Goal: Information Seeking & Learning: Compare options

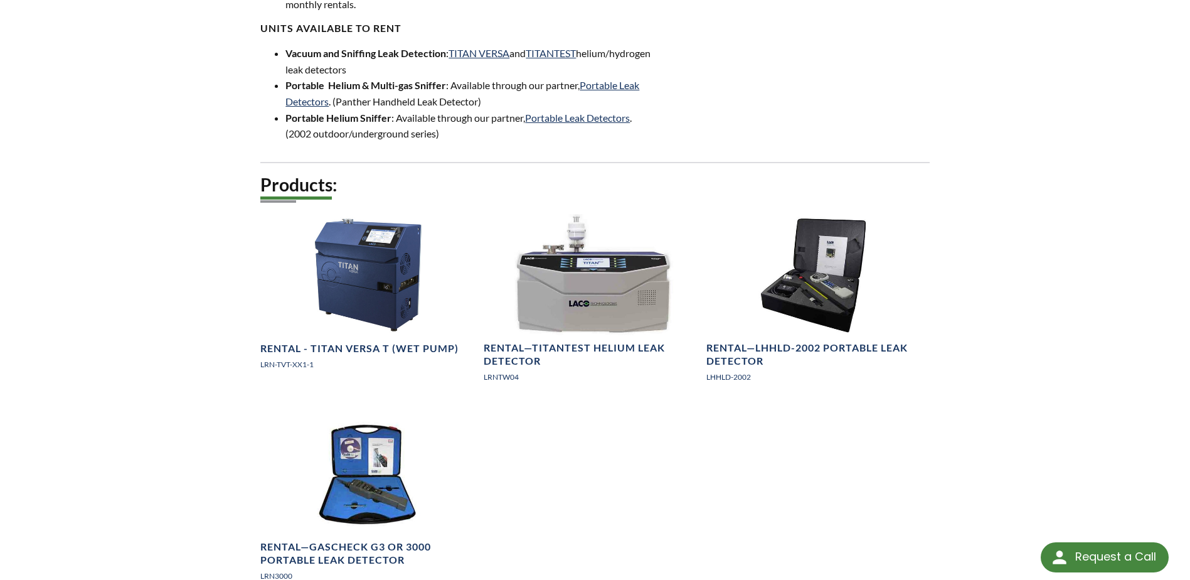
scroll to position [690, 0]
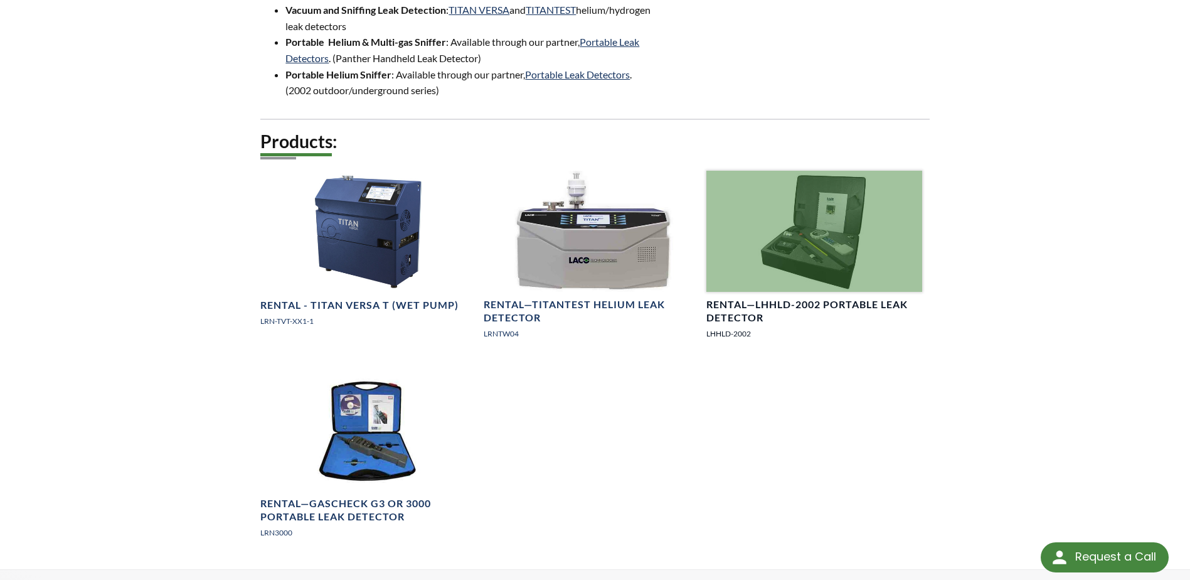
click at [800, 298] on h4 "Rental—LHHLD-2002 Portable Leak Detector" at bounding box center [814, 311] width 215 height 26
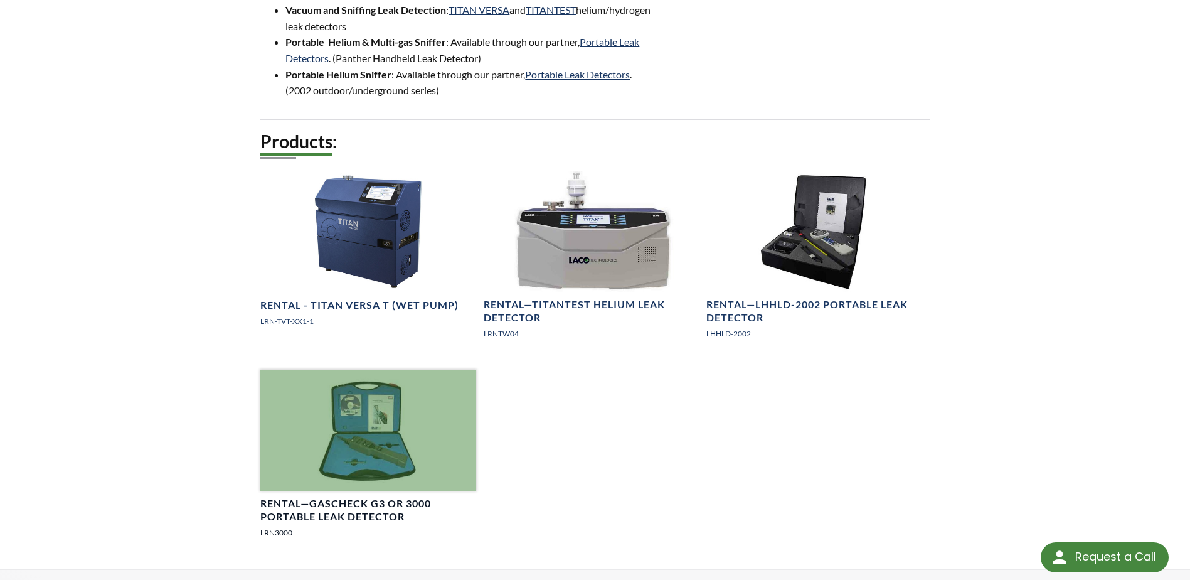
click at [339, 395] on div at bounding box center [367, 430] width 215 height 121
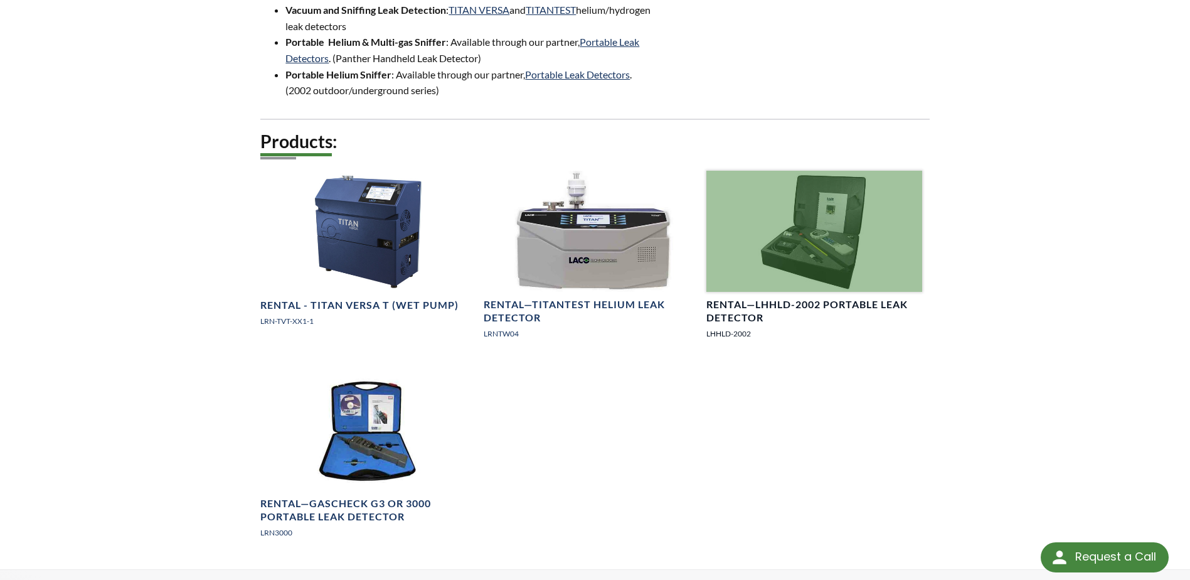
click at [794, 272] on div at bounding box center [814, 231] width 215 height 121
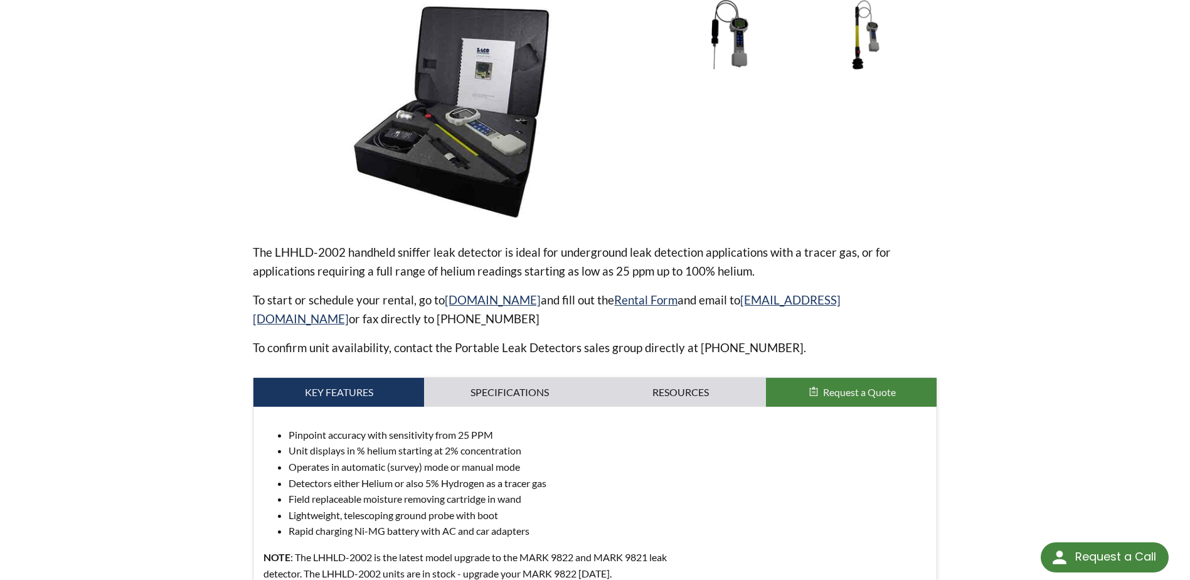
scroll to position [251, 0]
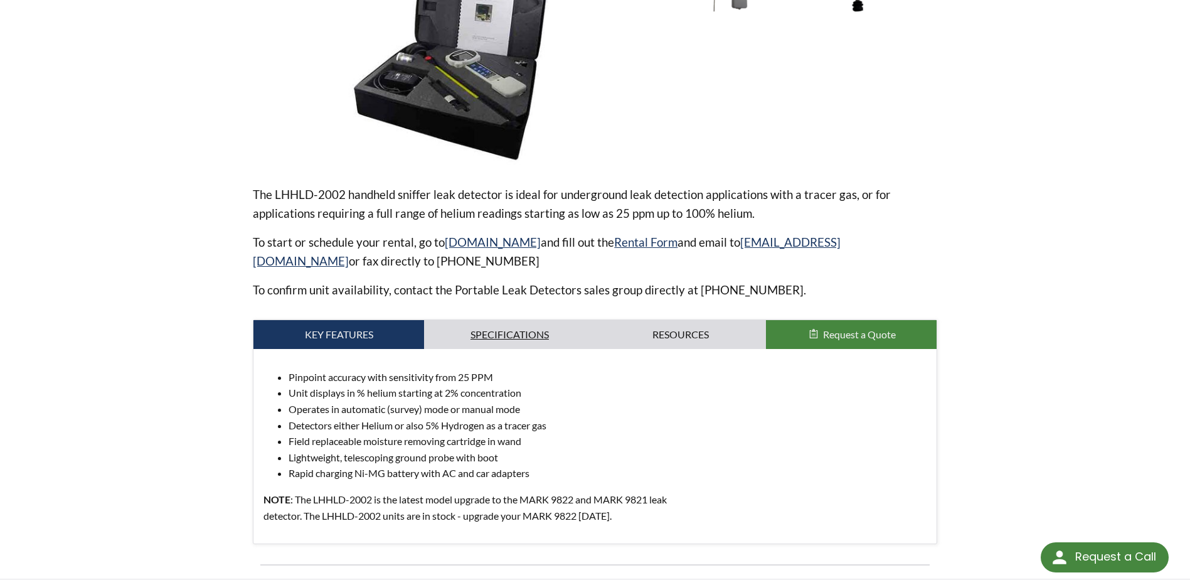
click at [548, 324] on link "Specifications" at bounding box center [509, 334] width 171 height 29
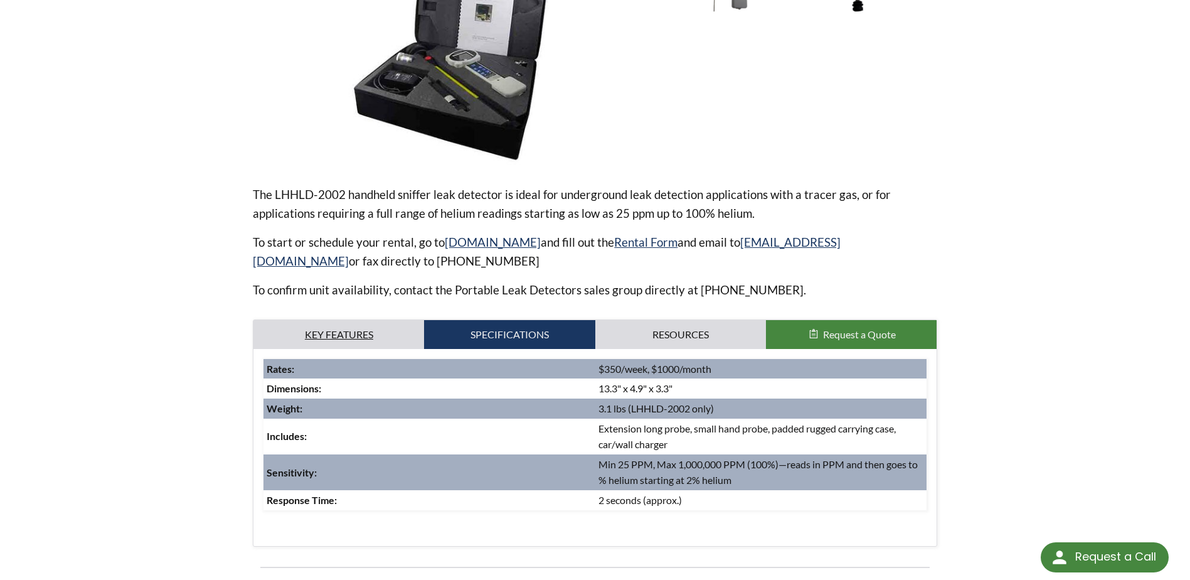
click at [366, 344] on link "Key Features" at bounding box center [339, 334] width 171 height 29
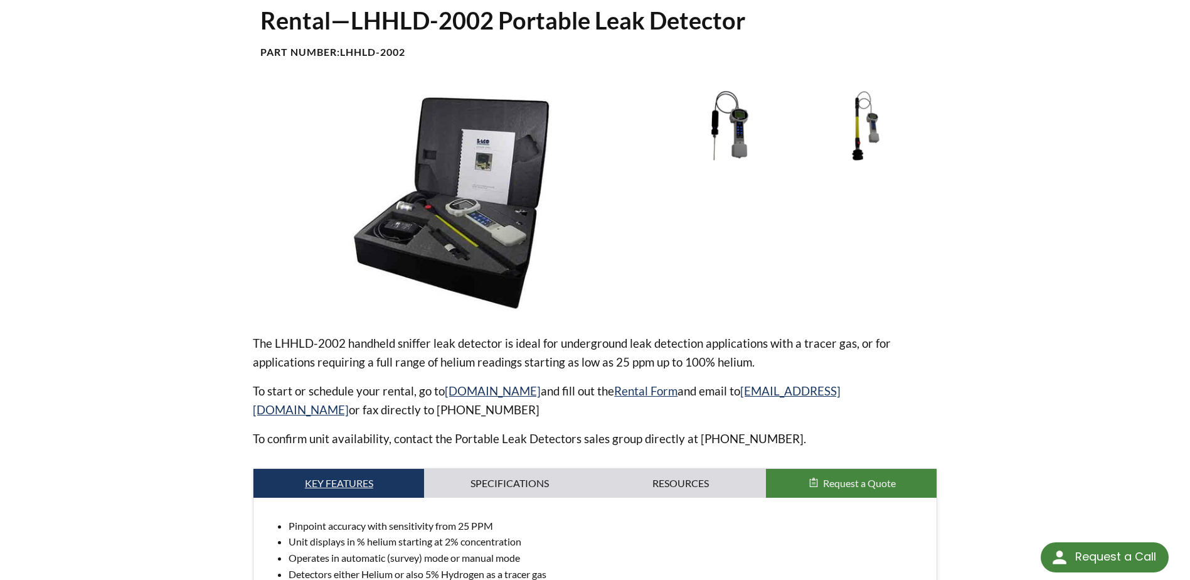
scroll to position [0, 0]
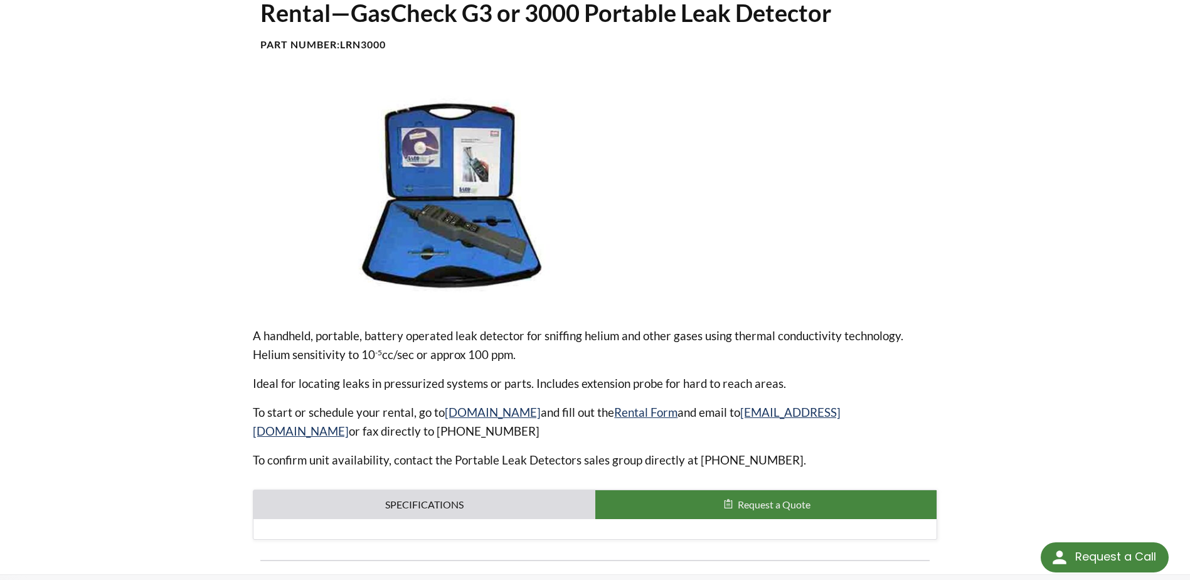
scroll to position [251, 0]
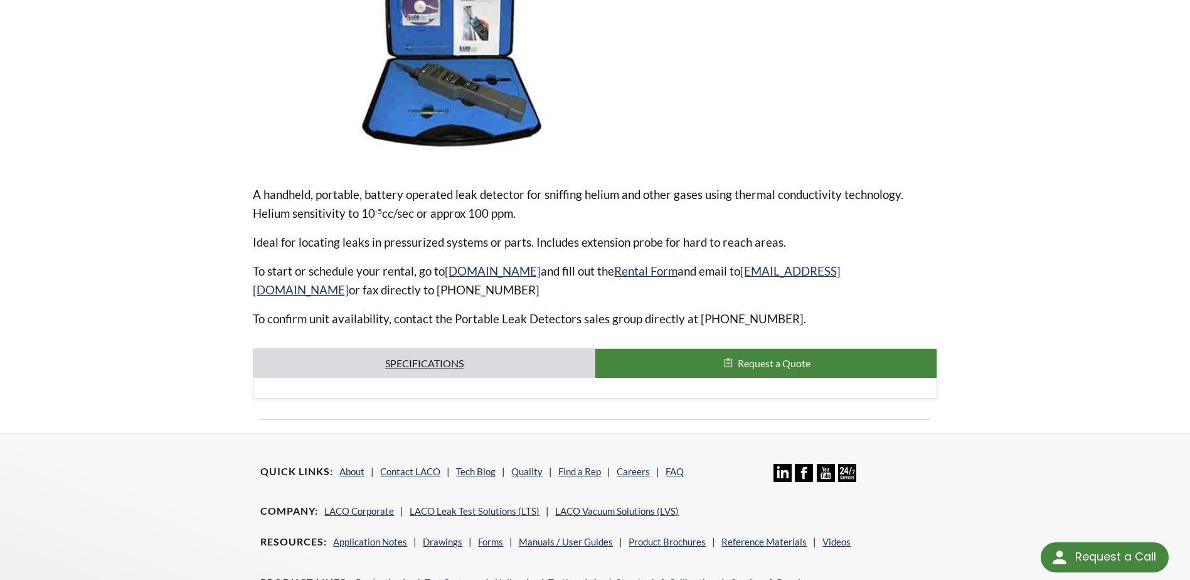
click at [382, 376] on link "Specifications" at bounding box center [424, 363] width 341 height 29
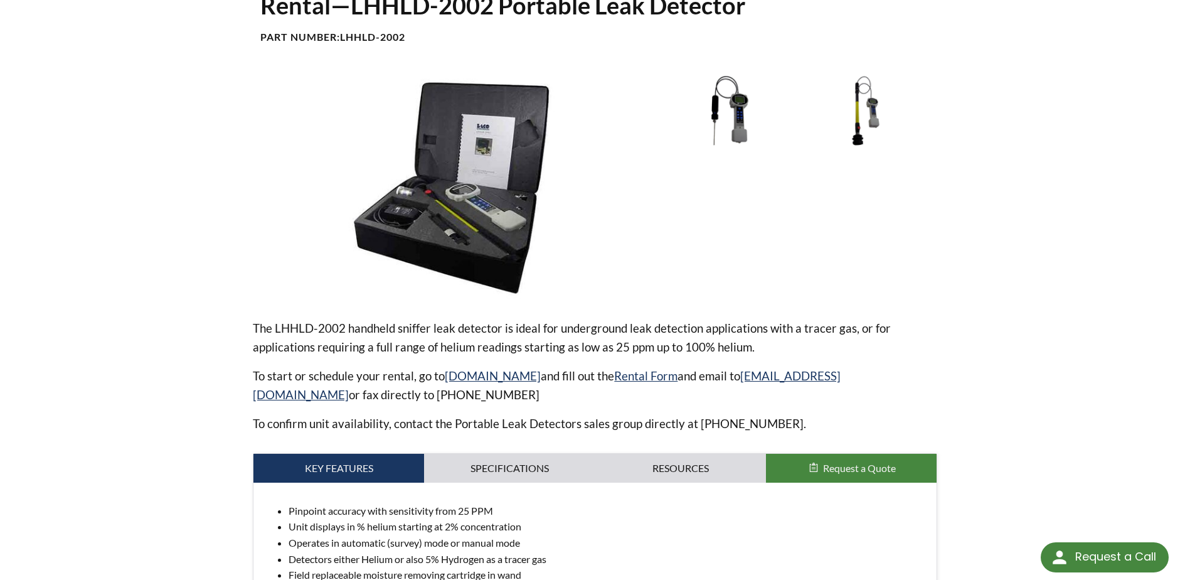
scroll to position [251, 0]
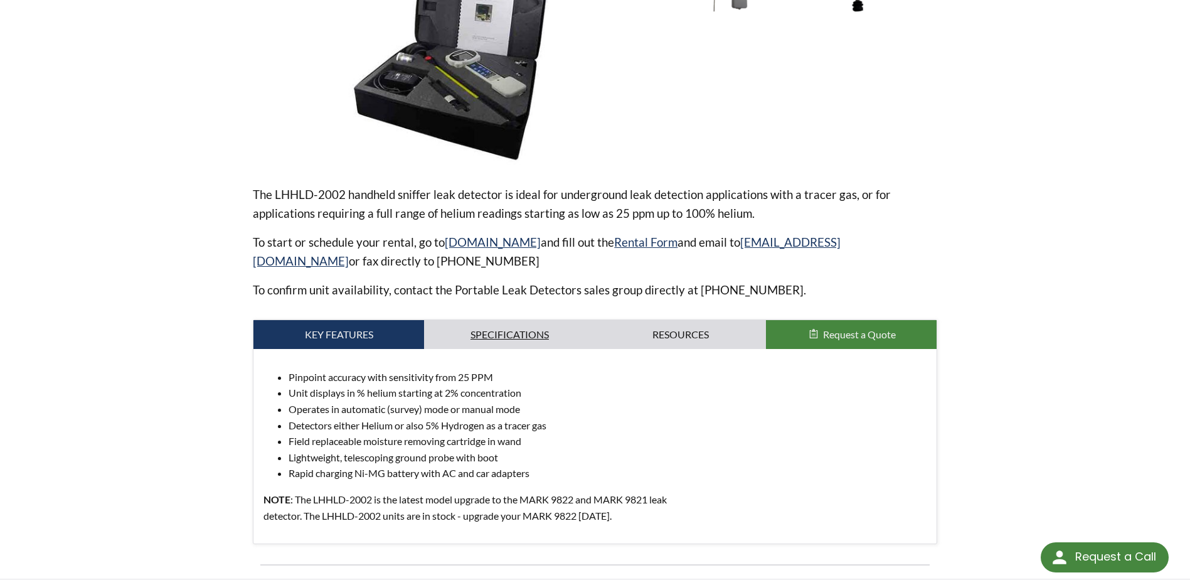
click at [508, 331] on link "Specifications" at bounding box center [509, 334] width 171 height 29
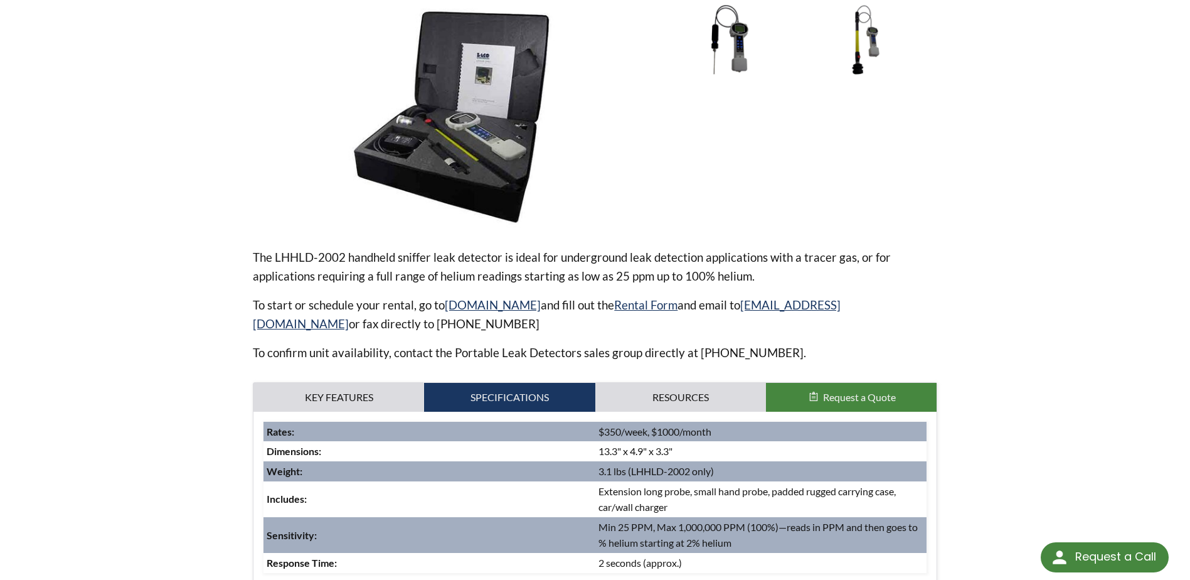
scroll to position [126, 0]
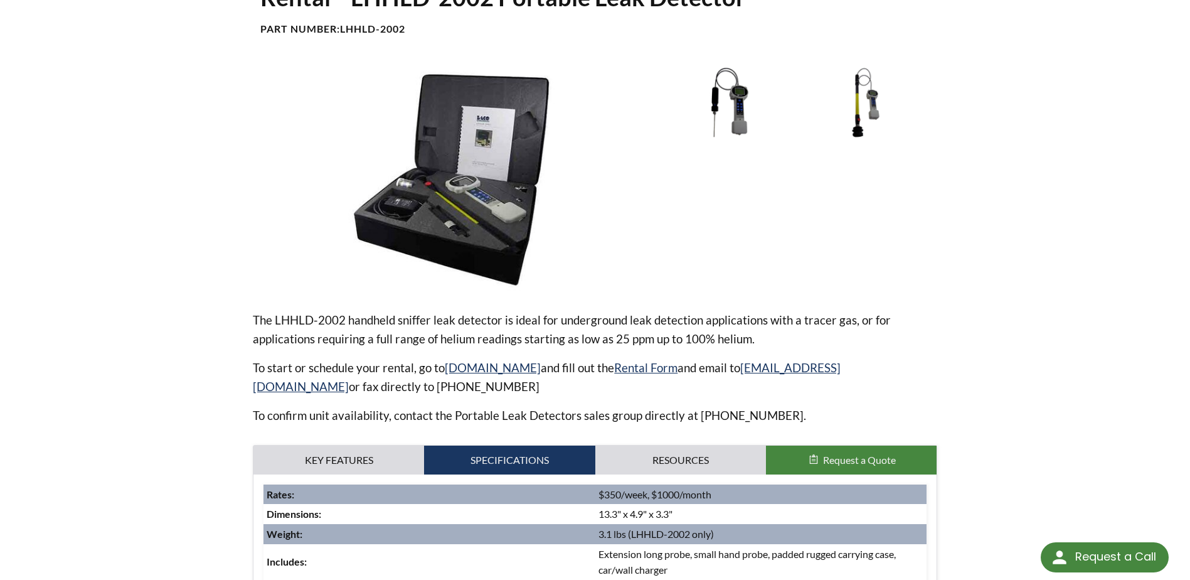
click at [850, 95] on img at bounding box center [866, 102] width 131 height 73
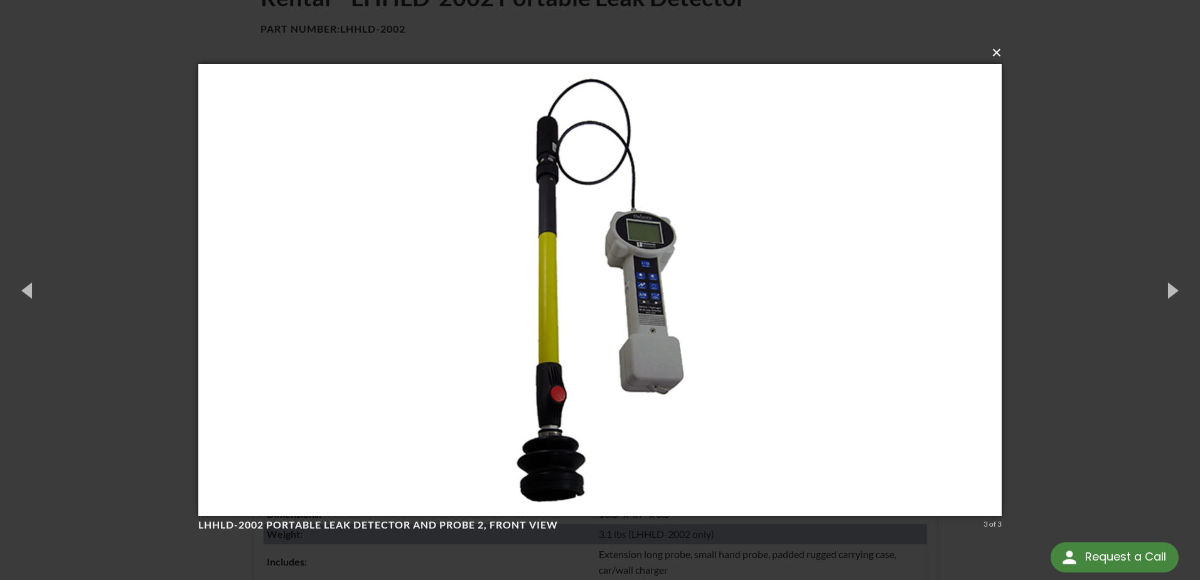
click at [993, 56] on button "×" at bounding box center [603, 53] width 803 height 28
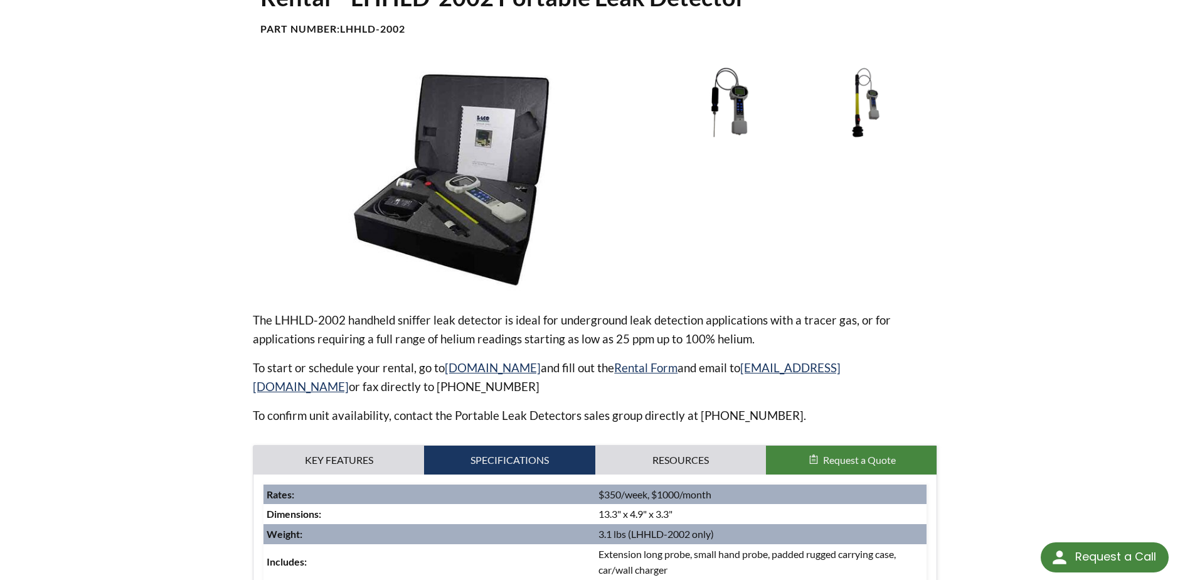
click at [751, 128] on img at bounding box center [729, 102] width 131 height 73
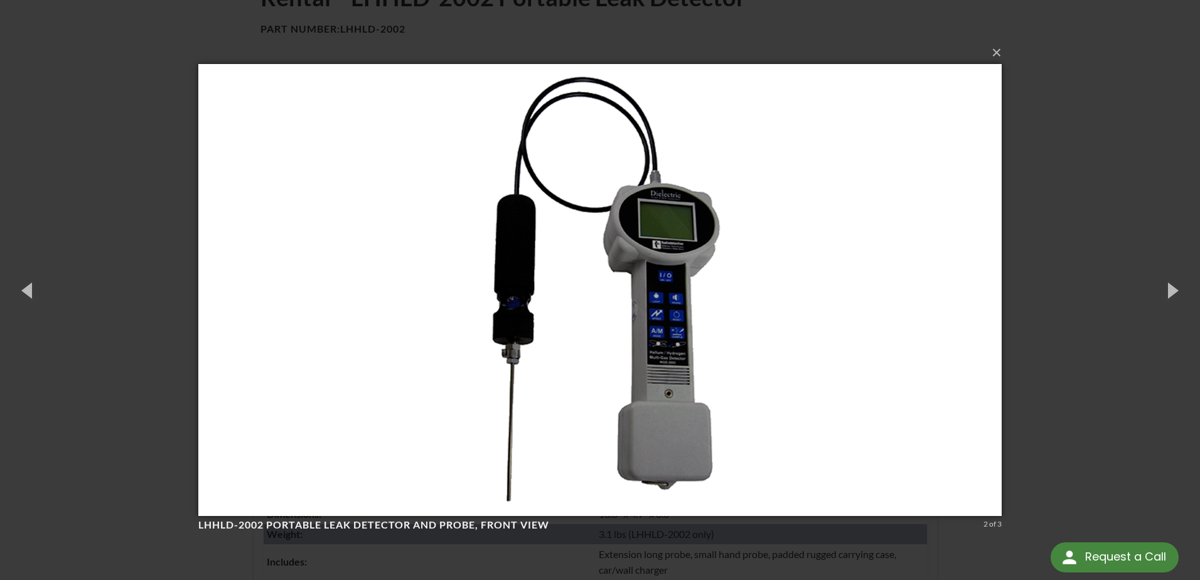
click at [112, 130] on div "× LHHLD-2002 Portable Leak Detector and Probe, front view 2 of 3 Loading..." at bounding box center [600, 290] width 1200 height 580
